Goal: Information Seeking & Learning: Learn about a topic

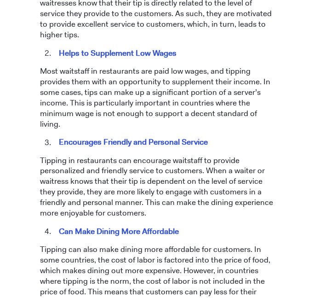
scroll to position [560, 0]
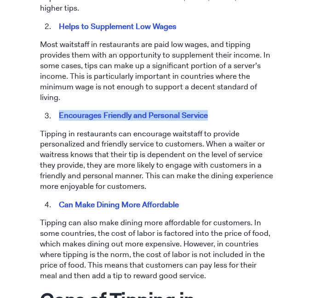
drag, startPoint x: 42, startPoint y: 91, endPoint x: 211, endPoint y: 97, distance: 169.0
click at [211, 110] on ol "Encourages Friendly and Personal Service" at bounding box center [157, 115] width 235 height 11
copy mark "Encourages Friendly and Personal Service"
click at [211, 110] on li "Encourages Friendly and Personal Service" at bounding box center [164, 115] width 222 height 11
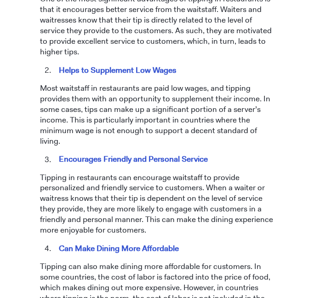
scroll to position [515, 0]
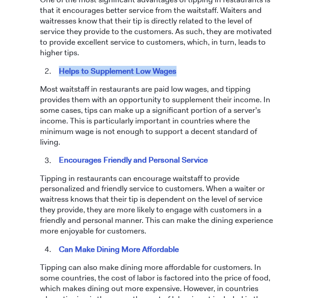
drag, startPoint x: 60, startPoint y: 60, endPoint x: 190, endPoint y: 59, distance: 129.3
click at [190, 66] on li "Helps to Supplement Low Wages" at bounding box center [164, 71] width 222 height 11
copy mark "Helps to Supplement Low Wages"
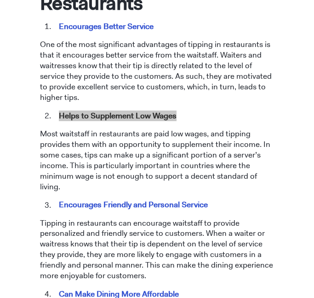
scroll to position [422, 0]
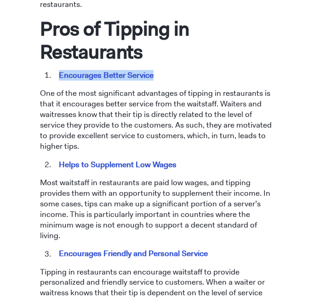
drag, startPoint x: 59, startPoint y: 65, endPoint x: 180, endPoint y: 61, distance: 120.7
click at [180, 70] on li "Encourages Better Service" at bounding box center [164, 75] width 222 height 11
copy mark "Encourages Better Service"
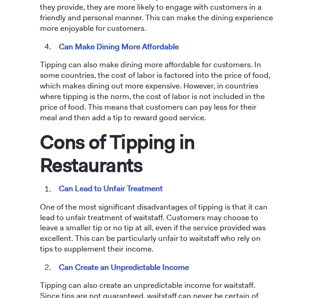
scroll to position [722, 0]
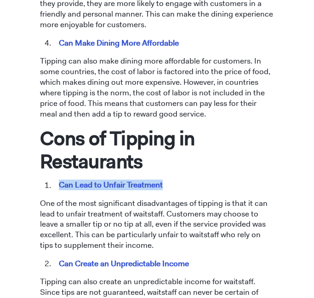
drag, startPoint x: 59, startPoint y: 163, endPoint x: 181, endPoint y: 167, distance: 122.5
click at [181, 180] on li "Can Lead to Unfair Treatment" at bounding box center [164, 185] width 222 height 11
copy mark "Can Lead to Unfair Treatment"
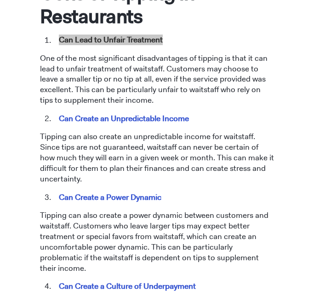
scroll to position [868, 0]
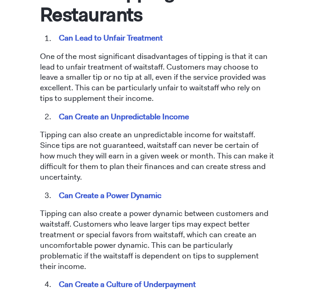
drag, startPoint x: 62, startPoint y: 95, endPoint x: 181, endPoint y: 105, distance: 120.0
click at [181, 105] on span "Tipping has been a longstanding practice in the restaurant industry. However, t…" at bounding box center [157, 66] width 235 height 1206
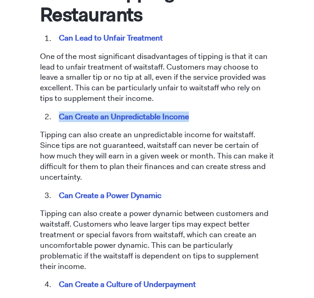
drag, startPoint x: 53, startPoint y: 92, endPoint x: 196, endPoint y: 98, distance: 143.3
click at [196, 111] on li "Can Create an Unpredictable Income" at bounding box center [164, 116] width 222 height 11
copy mark "Can Create an Unpredictable Income"
click at [196, 111] on li "Can Create an Unpredictable Income" at bounding box center [164, 116] width 222 height 11
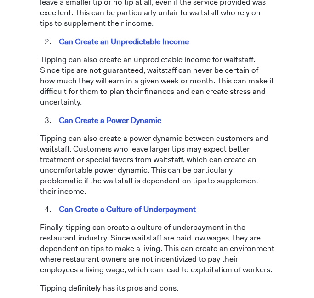
scroll to position [944, 0]
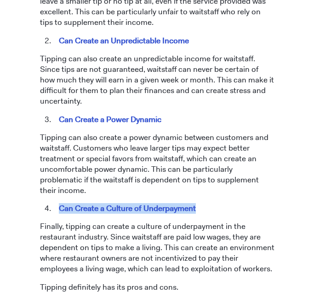
drag, startPoint x: 57, startPoint y: 163, endPoint x: 225, endPoint y: 167, distance: 167.5
click at [225, 203] on li "Can Create a Culture of Underpayment" at bounding box center [164, 208] width 222 height 11
drag, startPoint x: 56, startPoint y: 164, endPoint x: 198, endPoint y: 169, distance: 141.8
click at [198, 203] on li "Can Create a Culture of Underpayment" at bounding box center [164, 208] width 222 height 11
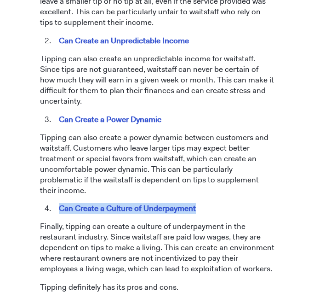
copy mark "Can Create a Culture of Underpayment"
